Goal: Transaction & Acquisition: Subscribe to service/newsletter

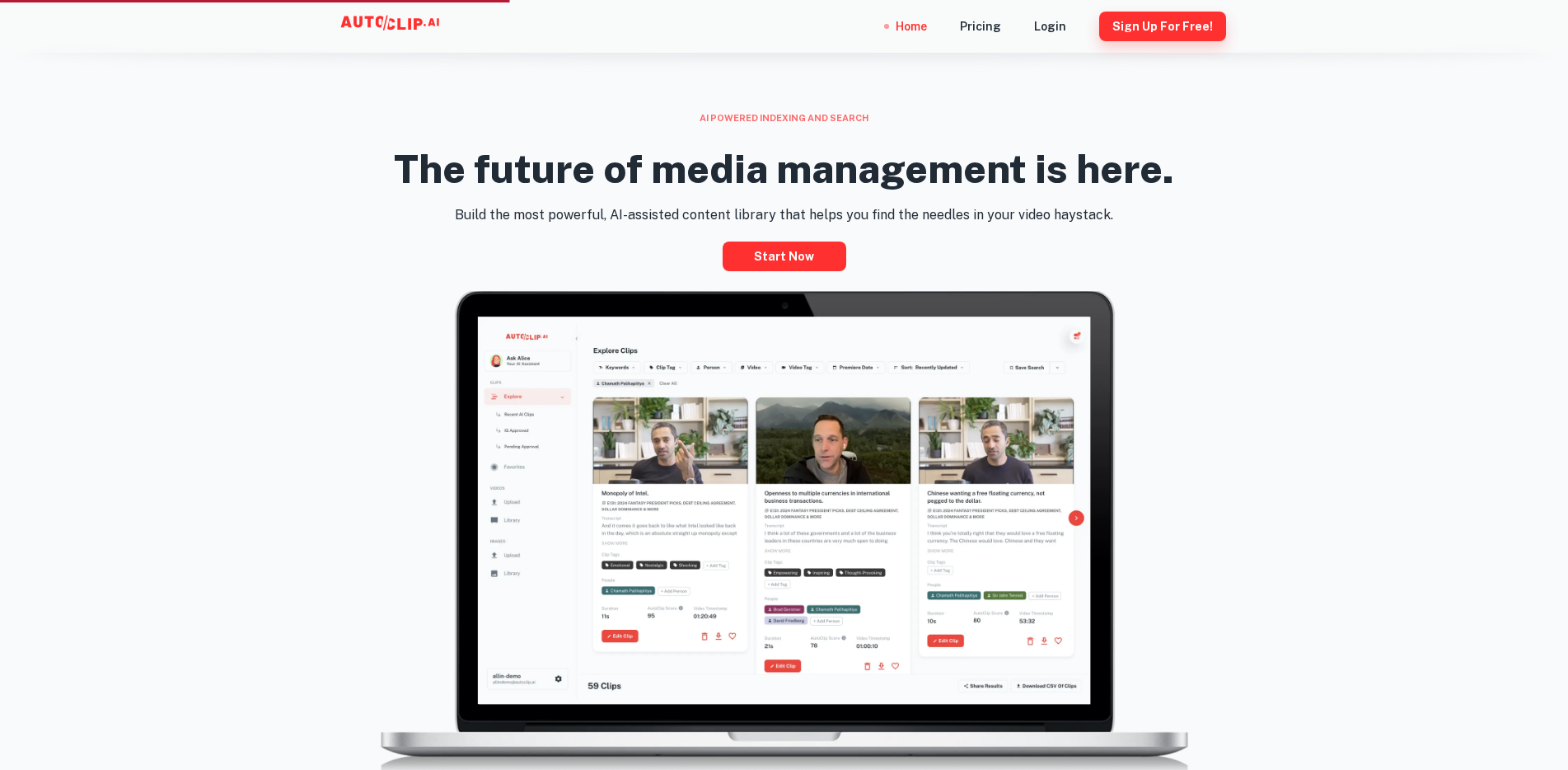
click at [1175, 30] on button "Sign Up for free!" at bounding box center [1163, 27] width 127 height 30
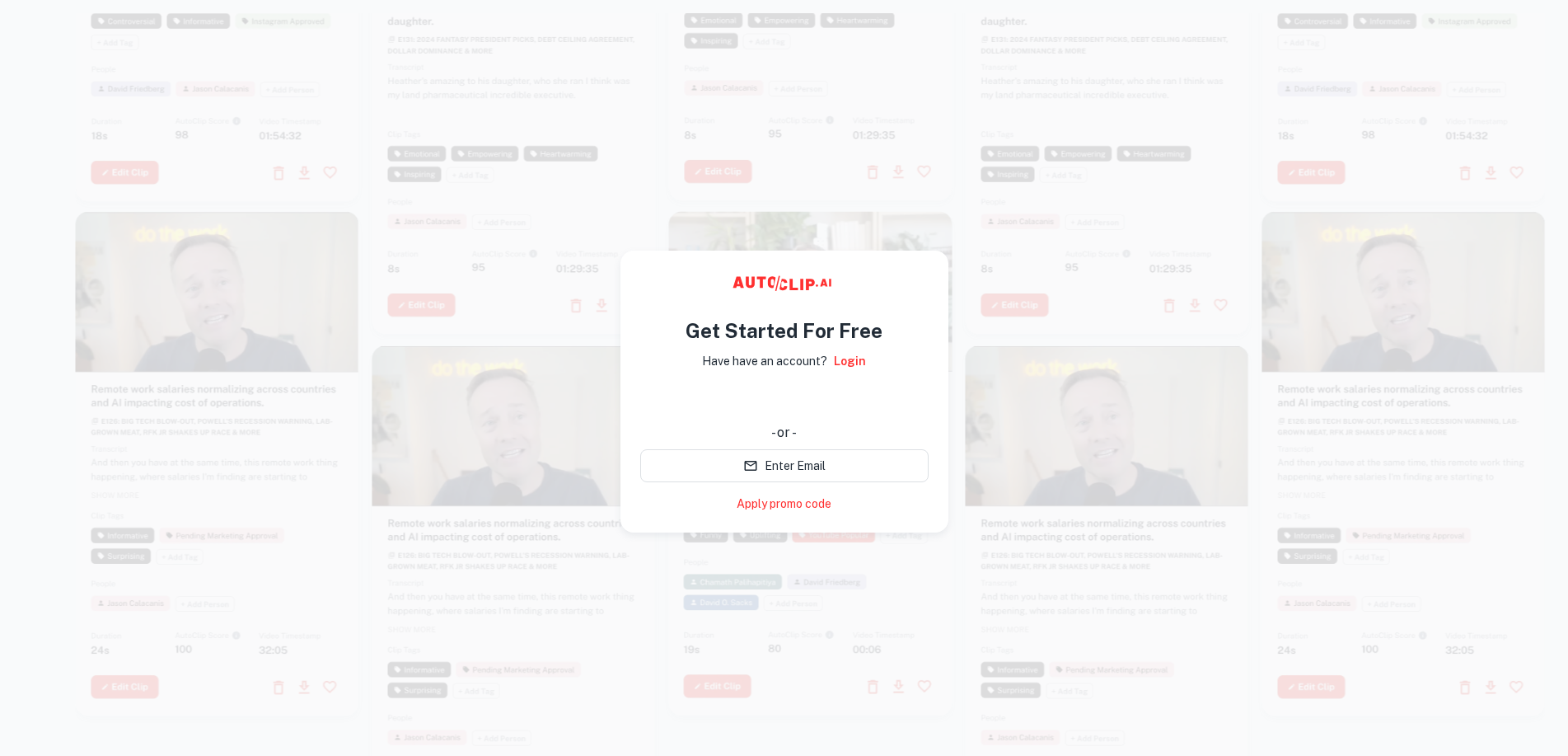
click at [924, 566] on div at bounding box center [811, 464] width 284 height 504
